Goal: Transaction & Acquisition: Purchase product/service

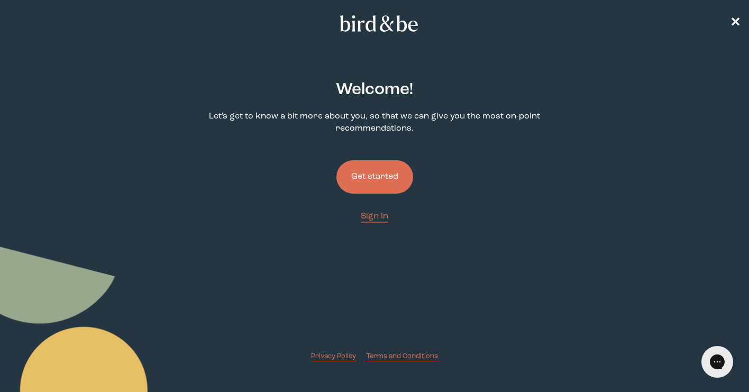
click at [376, 173] on button "Get started" at bounding box center [374, 176] width 77 height 33
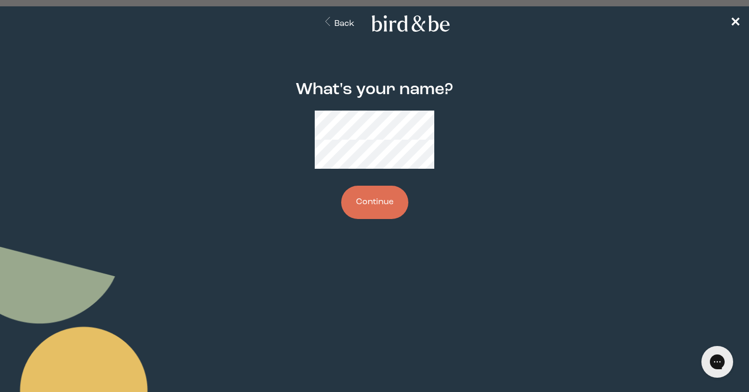
click at [353, 186] on button "Continue" at bounding box center [374, 202] width 67 height 33
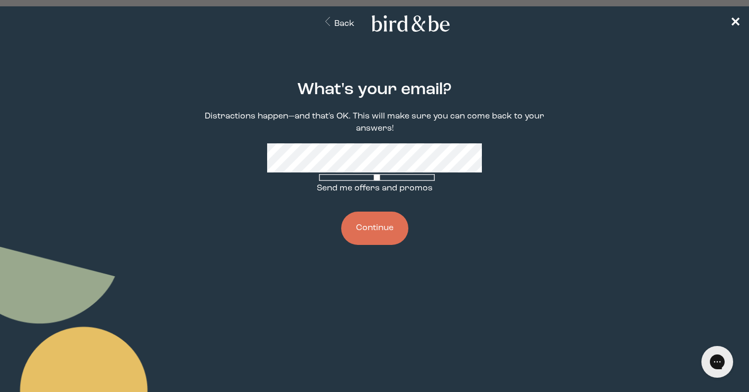
click at [377, 233] on button "Continue" at bounding box center [374, 228] width 67 height 33
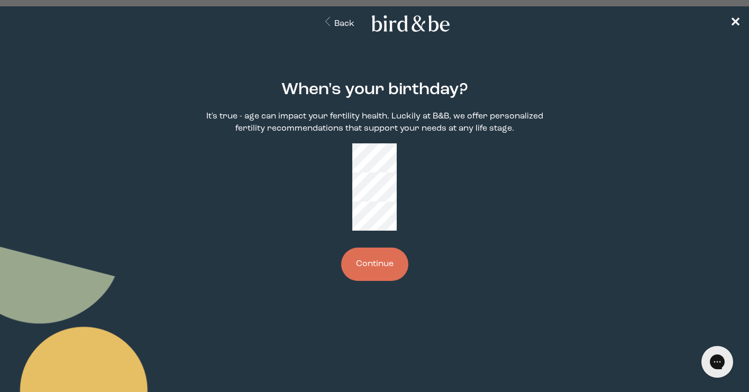
click at [377, 248] on button "Continue" at bounding box center [374, 264] width 67 height 33
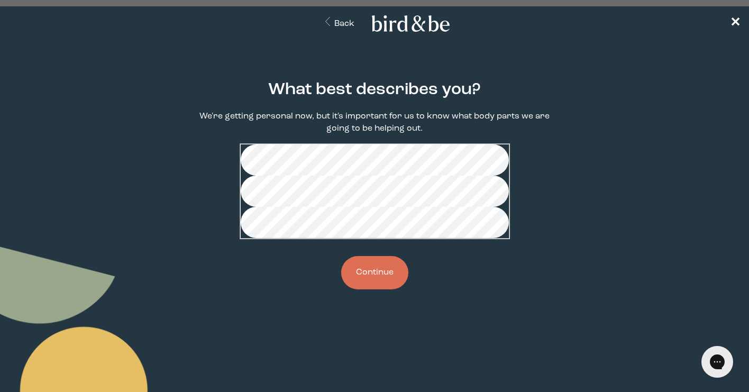
click at [369, 289] on button "Continue" at bounding box center [374, 272] width 67 height 33
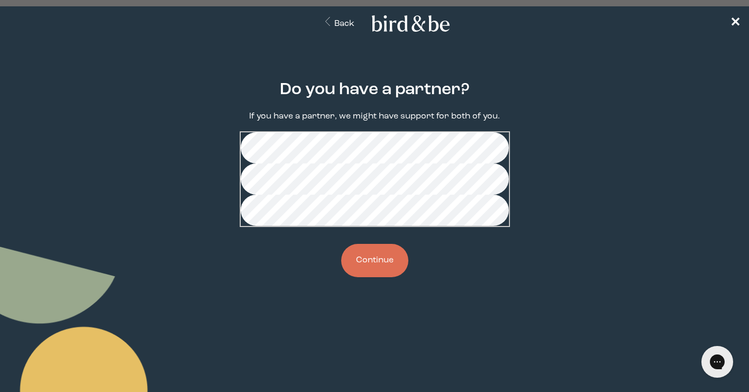
click at [382, 277] on button "Continue" at bounding box center [374, 260] width 67 height 33
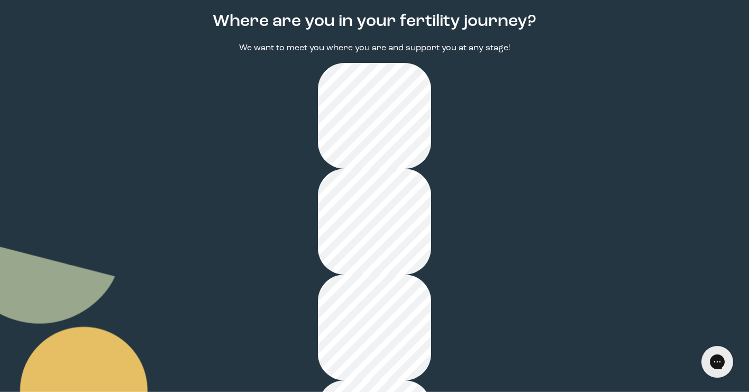
scroll to position [76, 0]
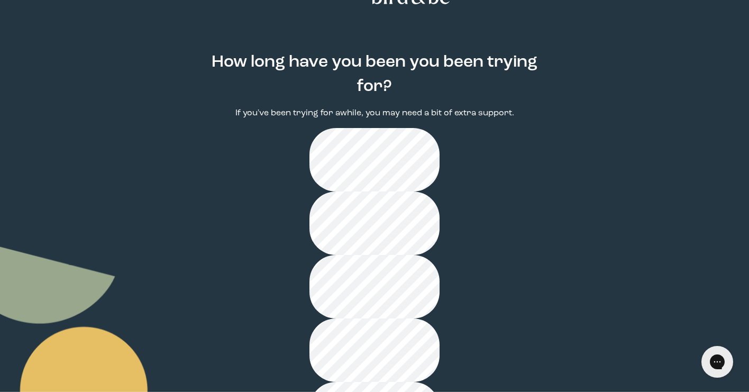
scroll to position [47, 0]
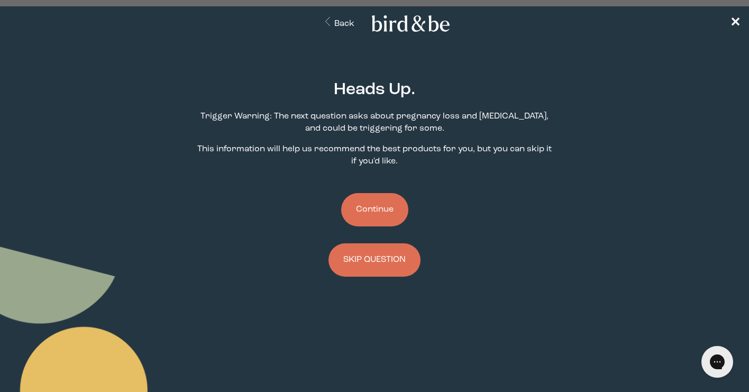
click at [389, 208] on button "Continue" at bounding box center [374, 209] width 67 height 33
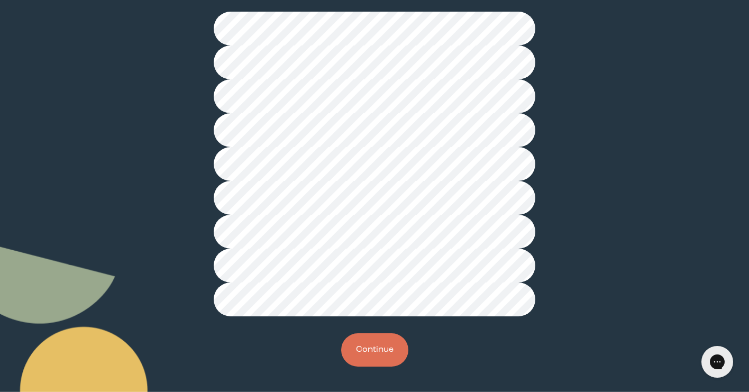
scroll to position [270, 0]
click at [372, 355] on button "Continue" at bounding box center [374, 349] width 67 height 33
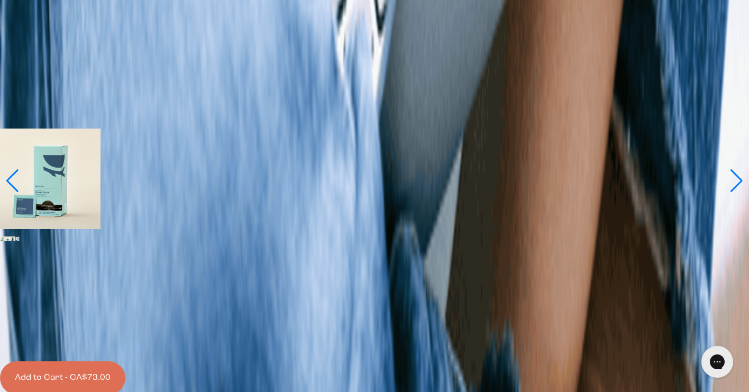
scroll to position [3278, 0]
